Goal: Transaction & Acquisition: Purchase product/service

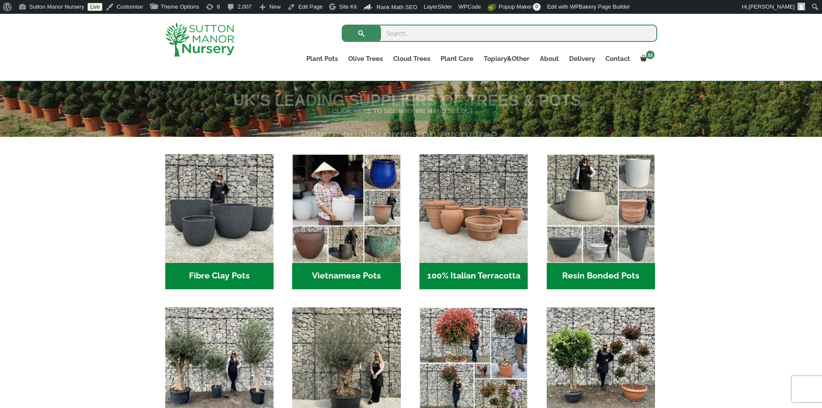
click at [612, 277] on h2 "Resin Bonded Pots (211)" at bounding box center [601, 276] width 108 height 27
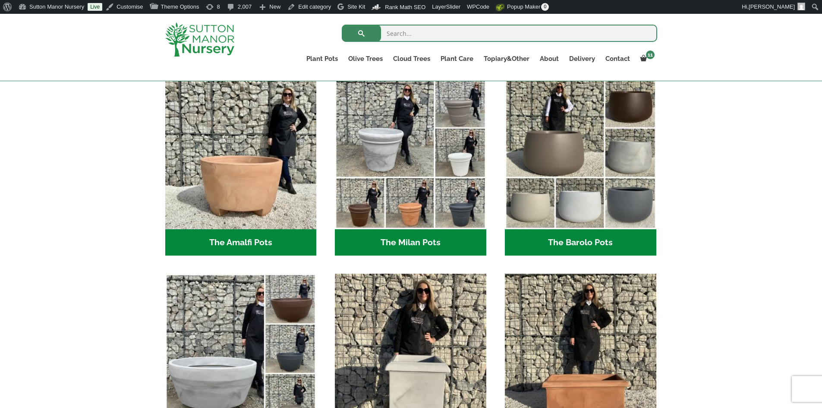
scroll to position [243, 0]
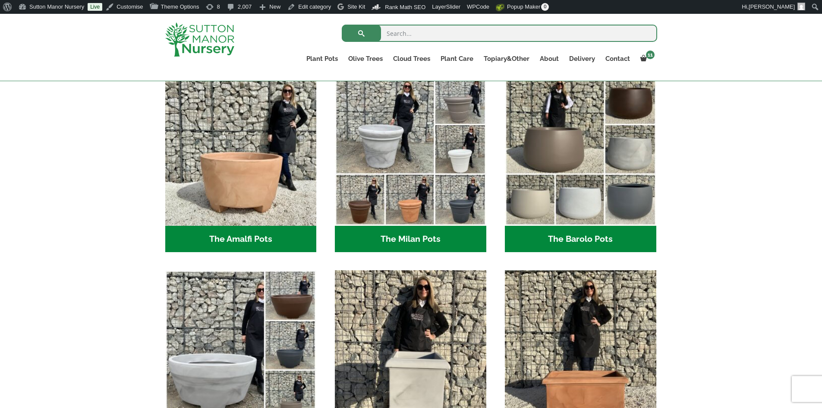
click at [557, 233] on h2 "The Barolo Pots (36)" at bounding box center [580, 239] width 151 height 27
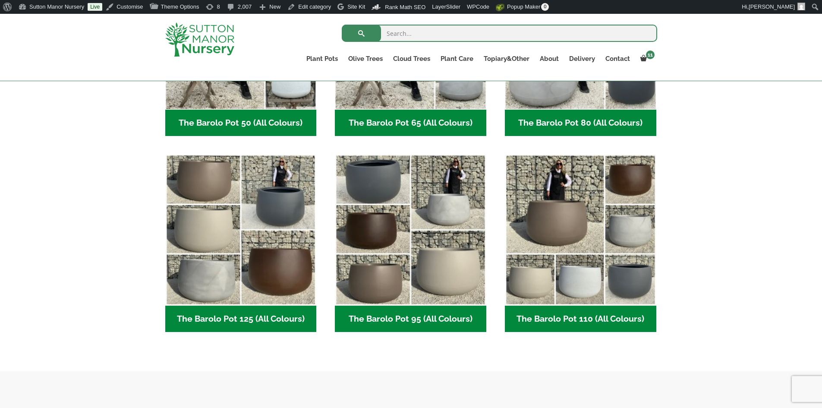
scroll to position [302, 0]
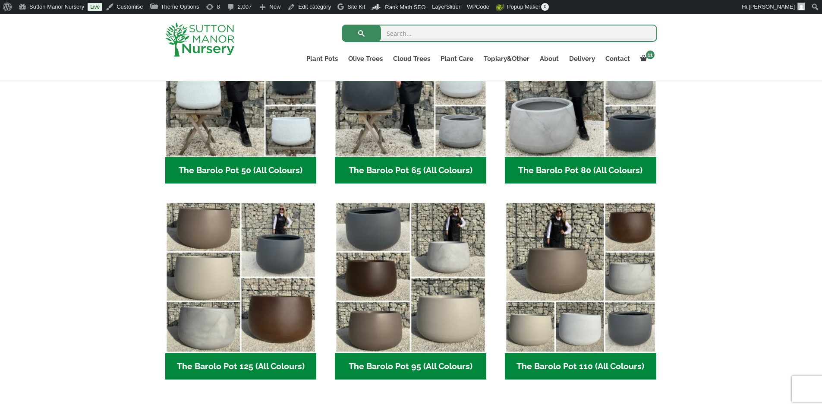
click at [569, 164] on h2 "The Barolo Pot 80 (All Colours) (6)" at bounding box center [580, 170] width 151 height 27
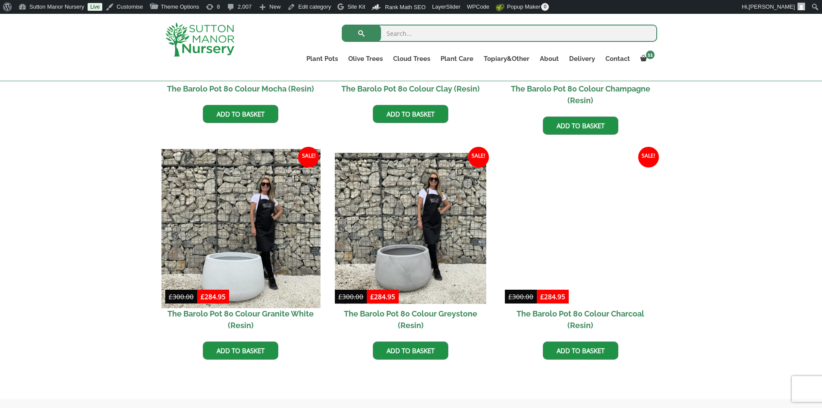
scroll to position [259, 0]
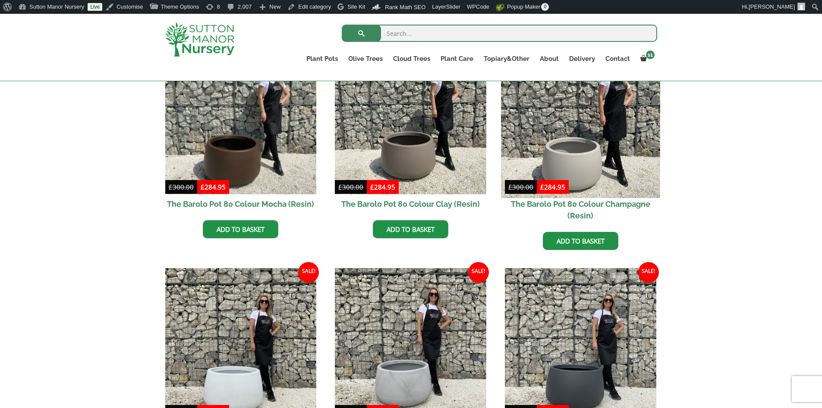
click at [573, 154] on img at bounding box center [580, 118] width 159 height 159
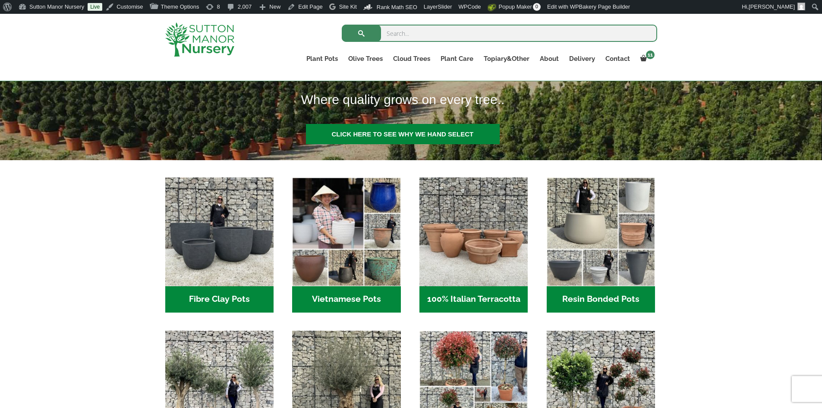
scroll to position [259, 0]
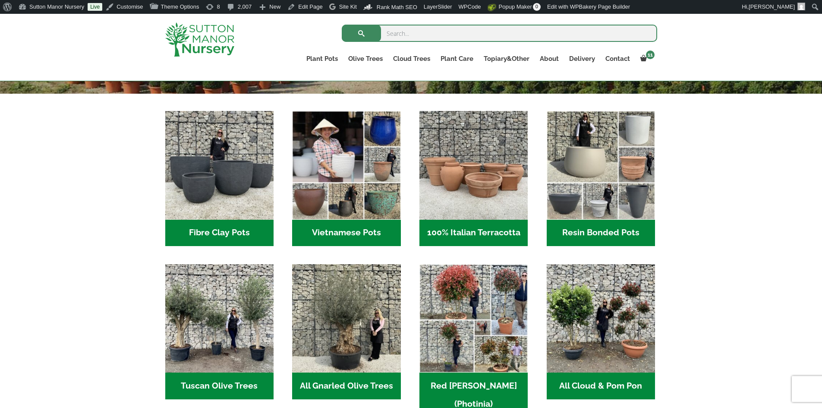
click at [570, 227] on h2 "Resin Bonded Pots (211)" at bounding box center [601, 233] width 108 height 27
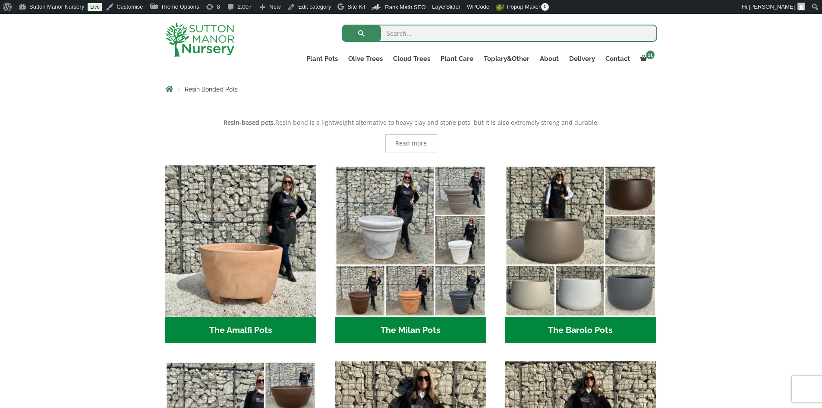
scroll to position [173, 0]
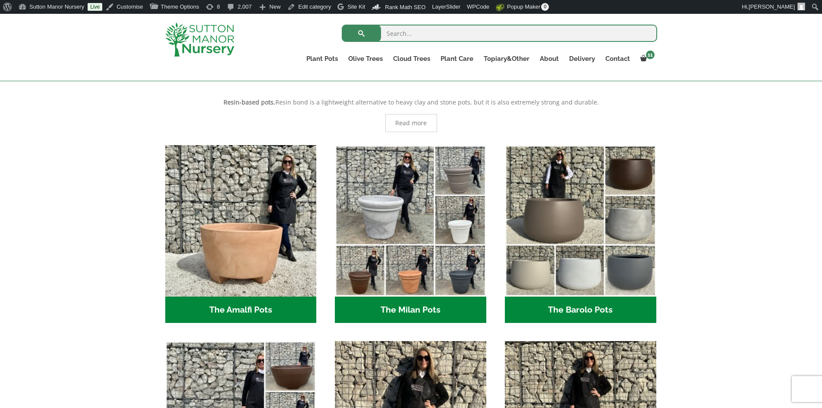
click at [571, 308] on h2 "The Barolo Pots (36)" at bounding box center [580, 309] width 151 height 27
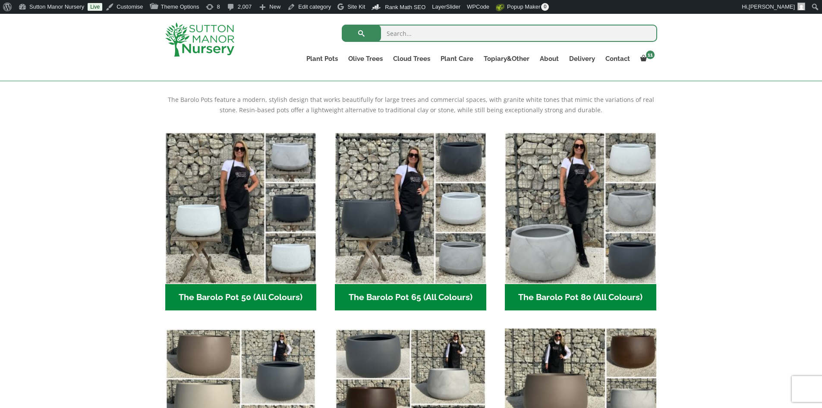
scroll to position [302, 0]
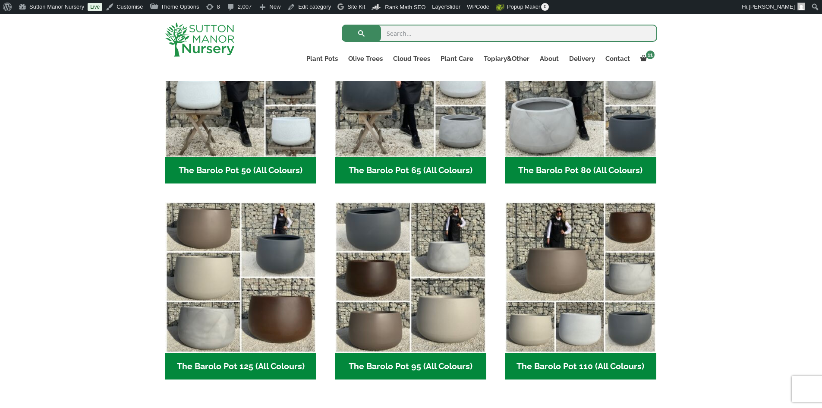
click at [574, 167] on h2 "The Barolo Pot 80 (All Colours) (6)" at bounding box center [580, 170] width 151 height 27
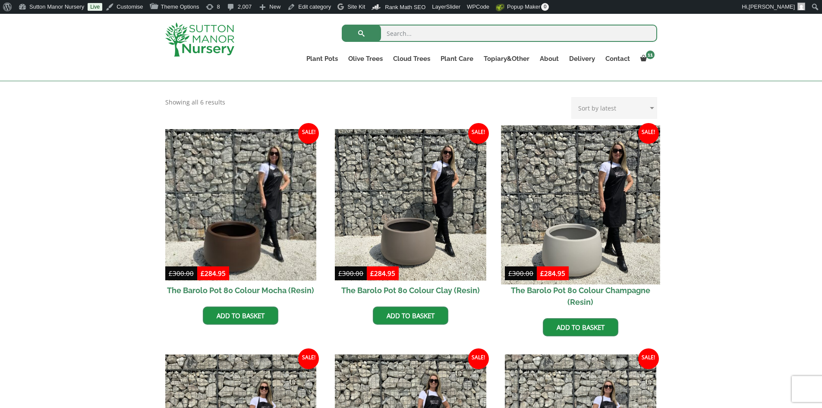
click at [555, 229] on img at bounding box center [580, 204] width 159 height 159
